Goal: Complete application form

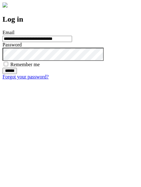
type input "**********"
click at [17, 74] on input "******" at bounding box center [10, 71] width 14 height 6
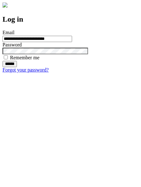
type input "**********"
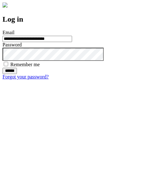
click at [17, 74] on input "******" at bounding box center [10, 71] width 14 height 6
